Goal: Find specific page/section: Find specific page/section

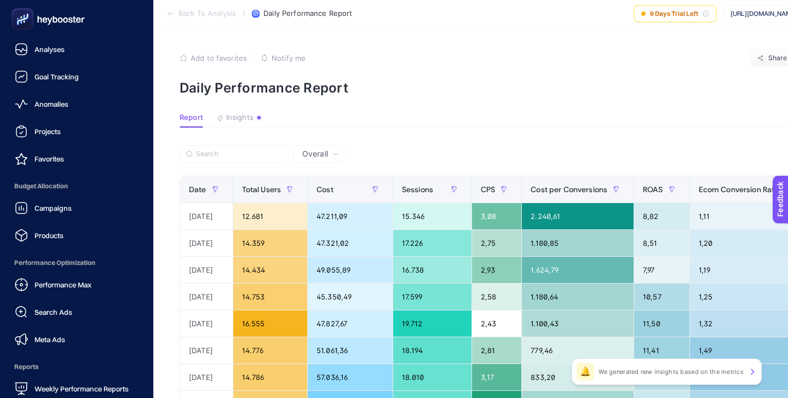
scroll to position [0, 154]
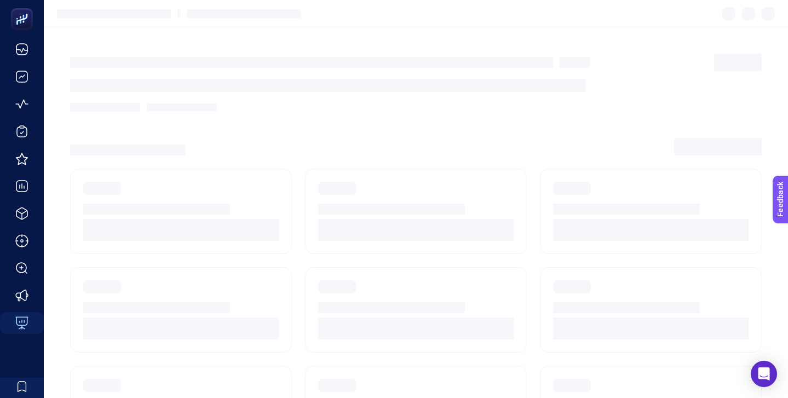
scroll to position [26, 0]
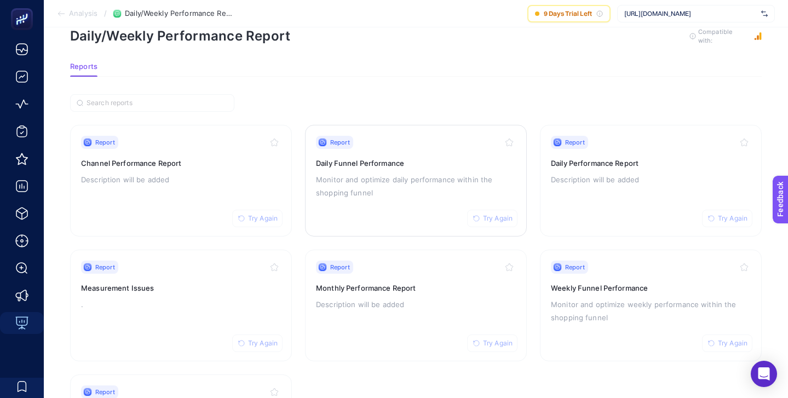
click at [424, 158] on h3 "Daily Funnel Performance" at bounding box center [416, 163] width 200 height 11
click at [622, 161] on h3 "Daily Performance Report" at bounding box center [651, 163] width 200 height 11
